Goal: Task Accomplishment & Management: Manage account settings

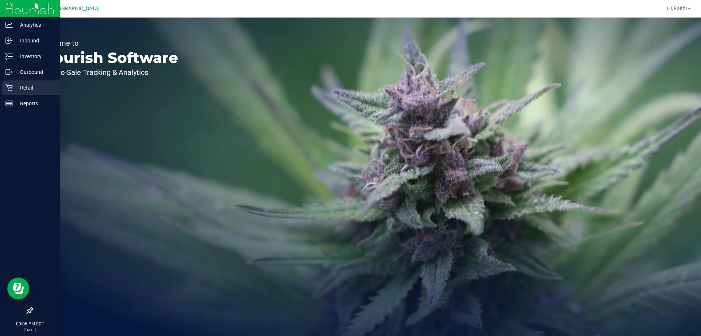
click at [40, 85] on p "Retail" at bounding box center [35, 87] width 44 height 9
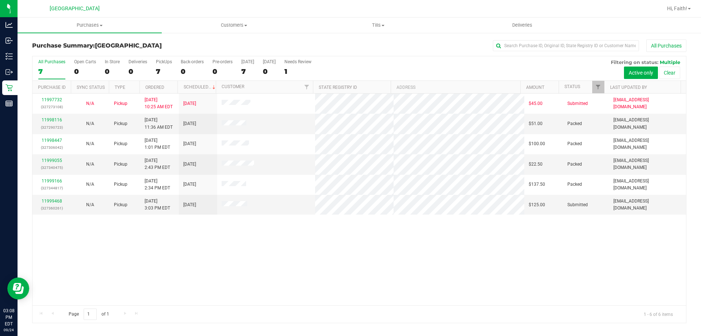
click at [409, 52] on div "Purchase Summary: [GEOGRAPHIC_DATA] All Purchases" at bounding box center [359, 47] width 654 height 16
click at [56, 198] on div "11999468 (327360261)" at bounding box center [52, 205] width 30 height 14
click at [48, 203] on link "11999468" at bounding box center [52, 200] width 20 height 5
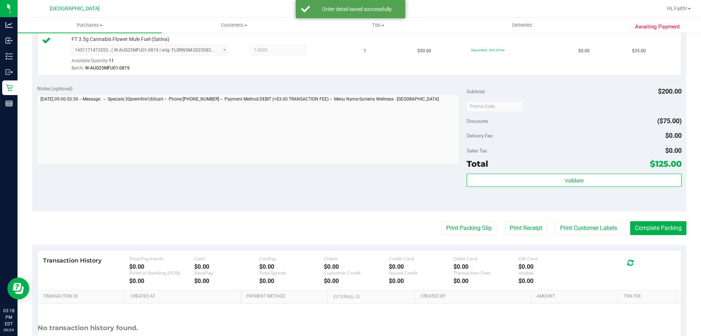
scroll to position [329, 0]
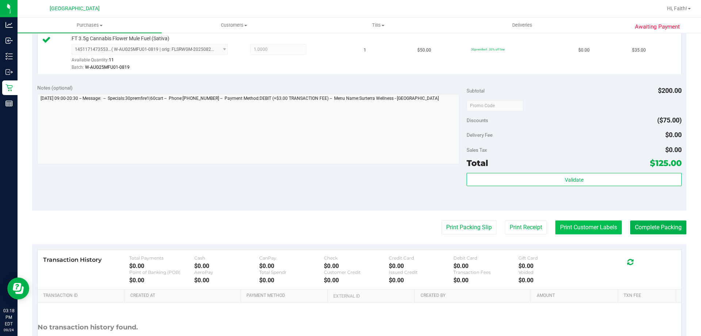
click at [593, 228] on button "Print Customer Labels" at bounding box center [588, 227] width 66 height 14
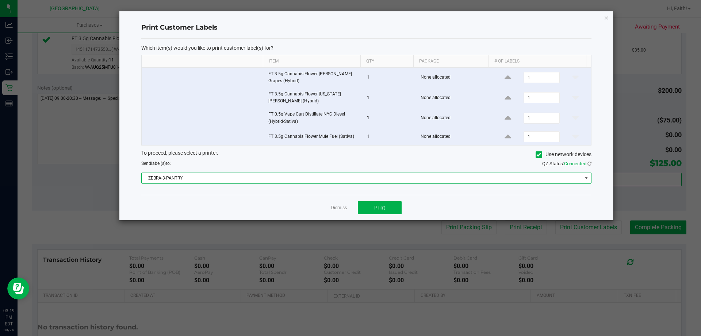
click at [386, 177] on span "ZEBRA-3-PANTRY" at bounding box center [362, 178] width 440 height 10
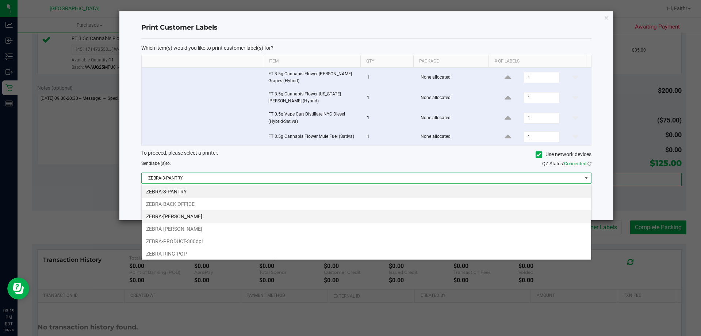
scroll to position [11, 450]
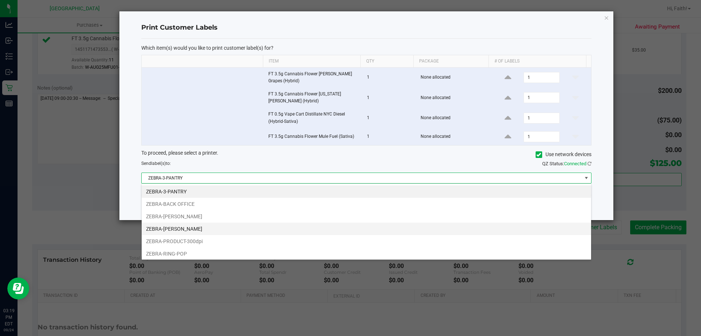
click at [211, 224] on li "ZEBRA-[PERSON_NAME]" at bounding box center [367, 228] width 450 height 12
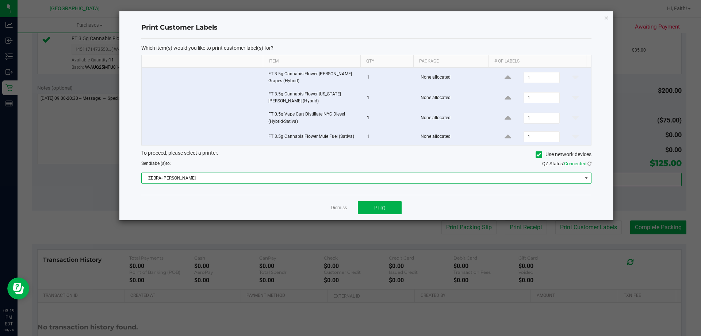
click at [611, 17] on div "Print Customer Labels Which item(s) would you like to print customer label(s) f…" at bounding box center [366, 115] width 494 height 209
click at [609, 20] on icon "button" at bounding box center [606, 17] width 5 height 9
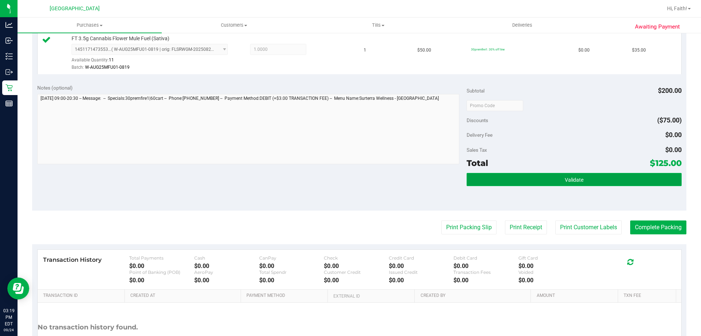
click at [610, 183] on button "Validate" at bounding box center [574, 179] width 215 height 13
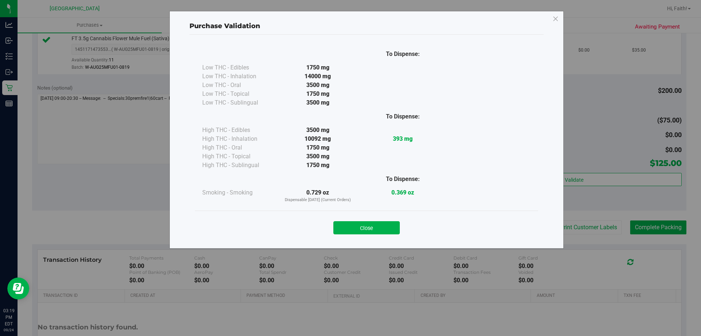
click at [381, 220] on div "Close" at bounding box center [367, 225] width 332 height 18
click at [385, 225] on button "Close" at bounding box center [366, 227] width 66 height 13
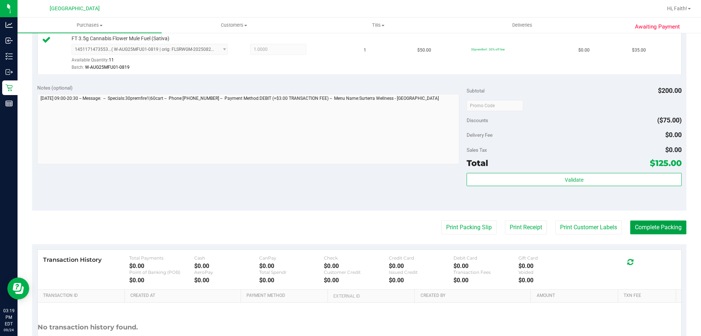
click at [643, 229] on button "Complete Packing" at bounding box center [658, 227] width 56 height 14
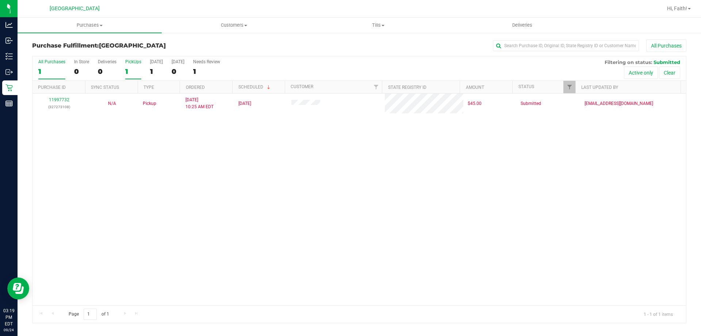
click at [141, 67] on div "1" at bounding box center [133, 71] width 16 height 8
click at [0, 0] on input "PickUps 1" at bounding box center [0, 0] width 0 height 0
click at [568, 87] on span "Filter" at bounding box center [570, 87] width 6 height 6
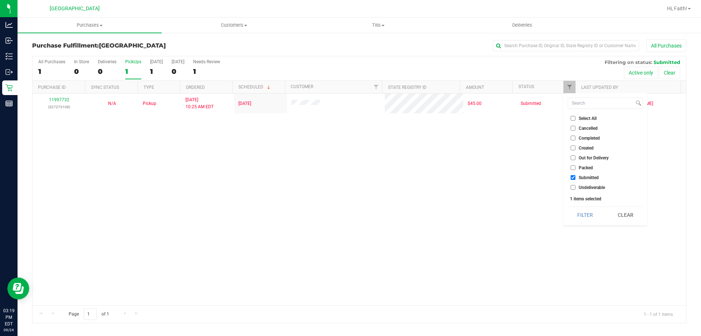
click at [582, 166] on span "Packed" at bounding box center [586, 167] width 14 height 4
click at [576, 166] on input "Packed" at bounding box center [573, 167] width 5 height 5
checkbox input "true"
click at [590, 209] on button "Filter" at bounding box center [585, 215] width 35 height 16
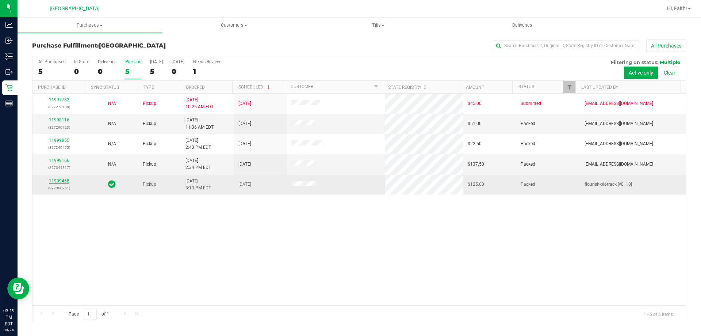
click at [59, 181] on link "11999468" at bounding box center [59, 180] width 20 height 5
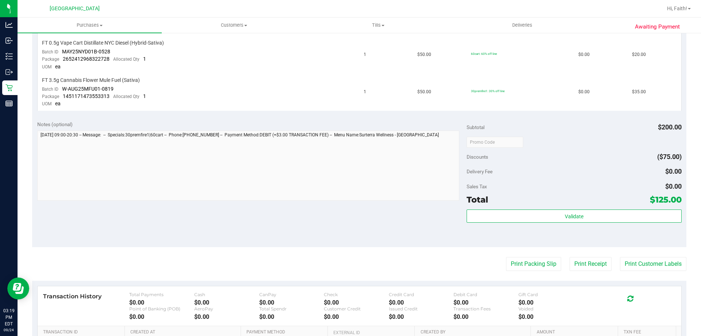
scroll to position [329, 0]
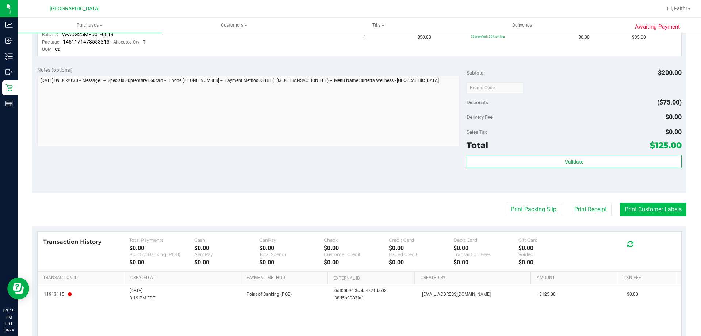
click at [620, 213] on button "Print Customer Labels" at bounding box center [653, 209] width 66 height 14
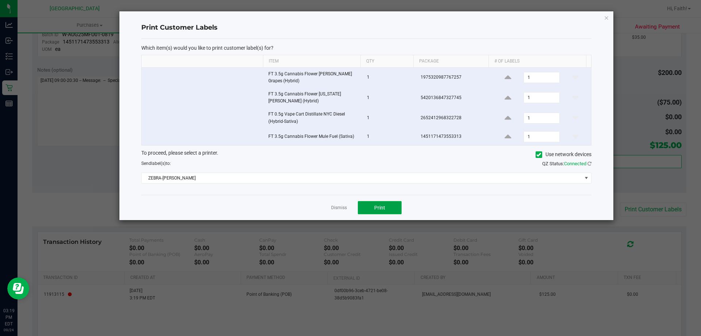
click at [383, 210] on span "Print" at bounding box center [379, 208] width 11 height 6
click at [607, 18] on icon "button" at bounding box center [606, 17] width 5 height 9
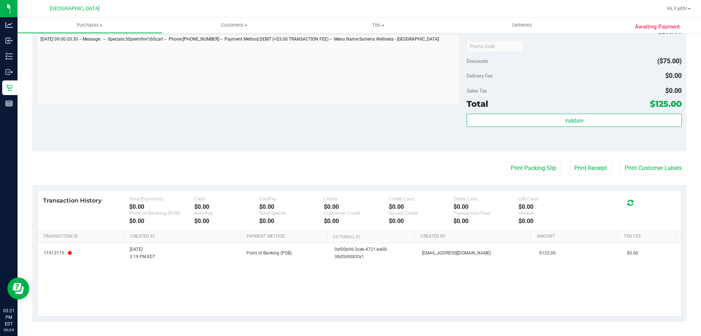
scroll to position [370, 0]
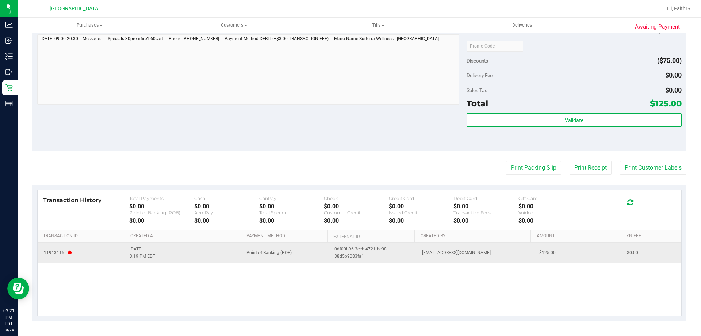
click at [70, 255] on icon at bounding box center [70, 252] width 4 height 4
click at [117, 254] on span "11913115" at bounding box center [81, 252] width 79 height 7
click at [192, 260] on td "[DATE] 3:19 PM EDT" at bounding box center [183, 253] width 117 height 20
click at [608, 255] on td "$125.00" at bounding box center [579, 253] width 88 height 20
click at [69, 251] on icon at bounding box center [70, 252] width 4 height 4
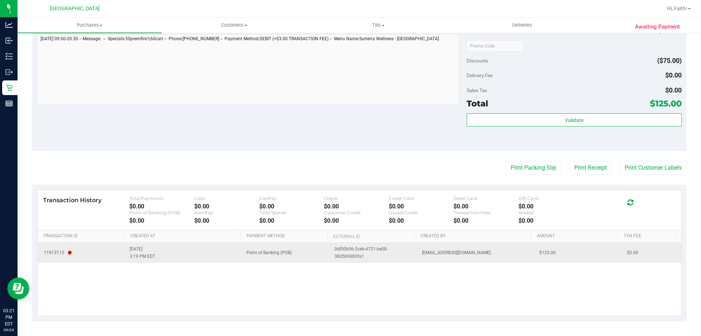
click at [69, 251] on icon at bounding box center [70, 252] width 4 height 4
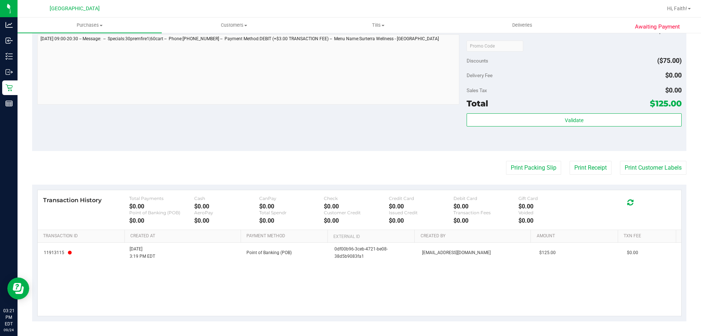
drag, startPoint x: 69, startPoint y: 251, endPoint x: 306, endPoint y: 144, distance: 260.2
click at [306, 144] on div "Notes (optional) Subtotal $200.00 Discounts ($75.00) Delivery Fee $0.00 Sales T…" at bounding box center [359, 84] width 654 height 131
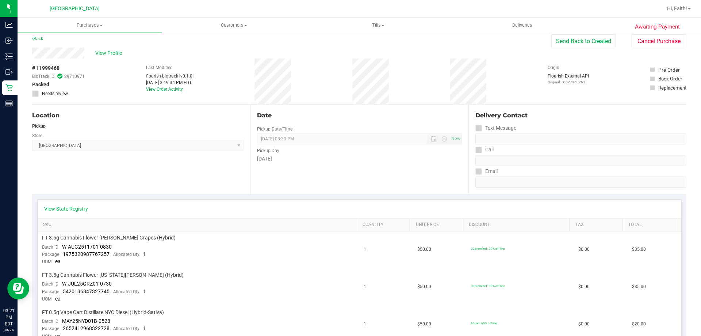
scroll to position [0, 0]
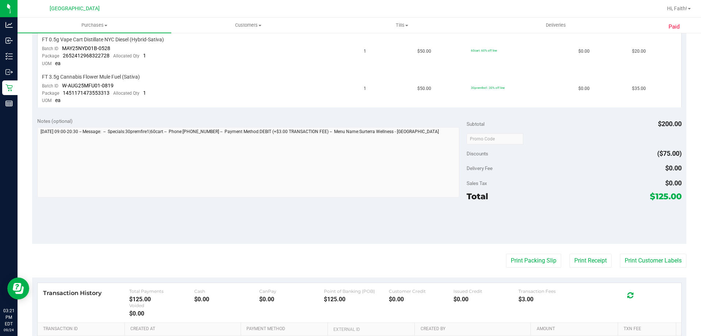
scroll to position [377, 0]
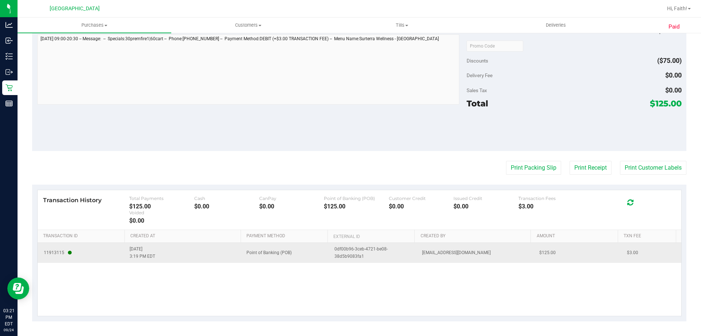
click at [94, 249] on span "11913115" at bounding box center [81, 252] width 79 height 7
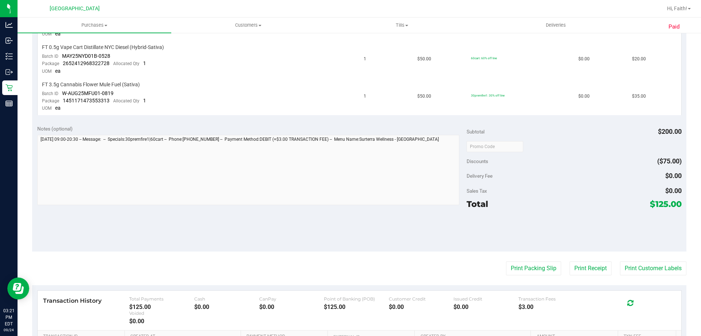
scroll to position [121, 0]
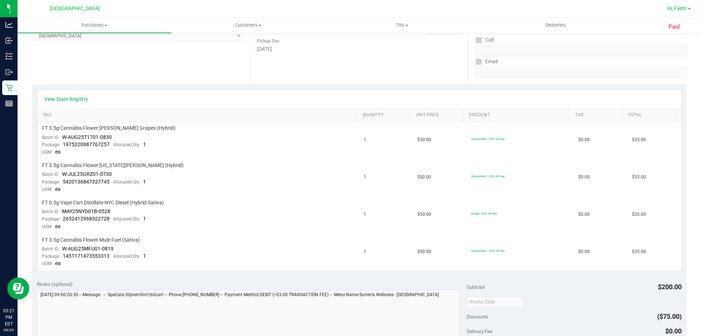
click at [690, 5] on link "Hi, Faith!" at bounding box center [679, 9] width 30 height 8
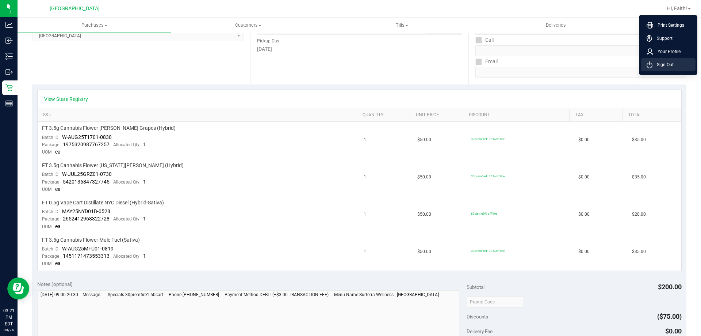
click at [666, 66] on span "Sign Out" at bounding box center [663, 64] width 21 height 7
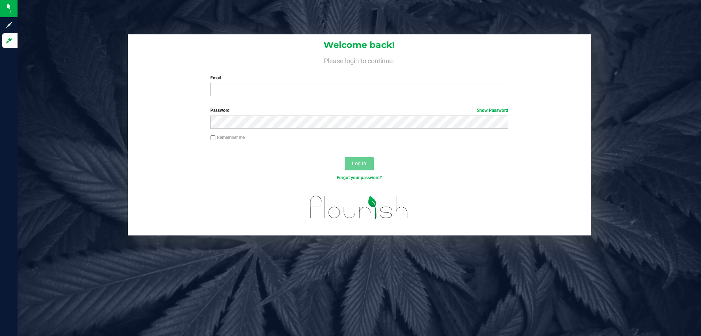
click at [321, 81] on label "Email" at bounding box center [359, 78] width 298 height 7
click at [321, 83] on input "Email" at bounding box center [359, 89] width 298 height 13
drag, startPoint x: 321, startPoint y: 81, endPoint x: 300, endPoint y: 67, distance: 25.2
click at [314, 82] on div "Email Required Please format your email correctly." at bounding box center [359, 86] width 309 height 22
click at [285, 91] on input "Email" at bounding box center [359, 89] width 298 height 13
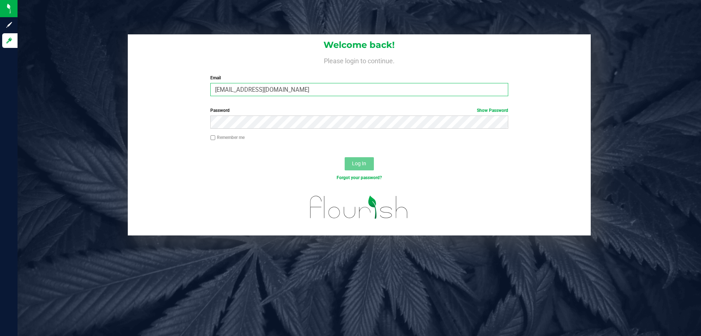
type input "[EMAIL_ADDRESS][DOMAIN_NAME]"
click at [353, 164] on span "Log In" at bounding box center [359, 163] width 14 height 6
